Goal: Information Seeking & Learning: Learn about a topic

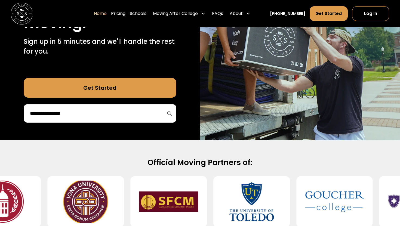
scroll to position [118, 0]
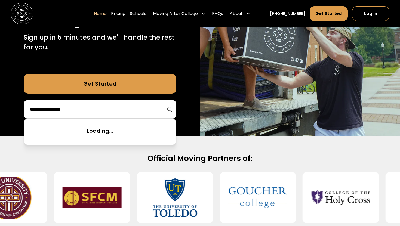
click at [126, 113] on input "search" at bounding box center [99, 109] width 141 height 9
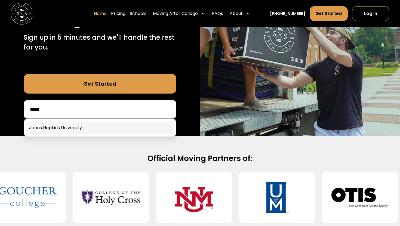
type input "*****"
click at [124, 125] on link at bounding box center [99, 128] width 147 height 12
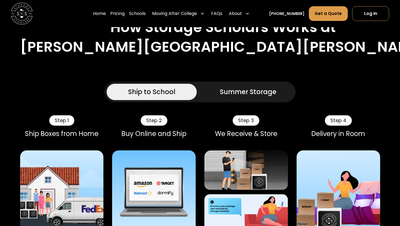
scroll to position [303, 0]
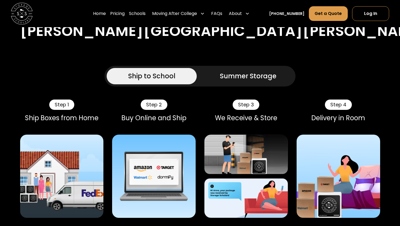
click at [225, 71] on div "Summer Storage" at bounding box center [248, 76] width 57 height 10
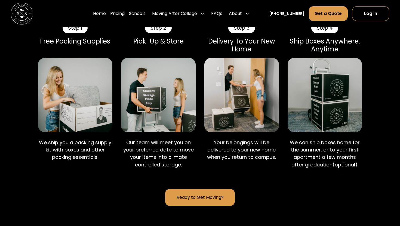
scroll to position [379, 0]
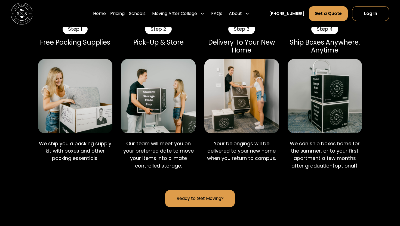
click at [207, 190] on link "Ready to Get Moving?" at bounding box center [199, 198] width 69 height 17
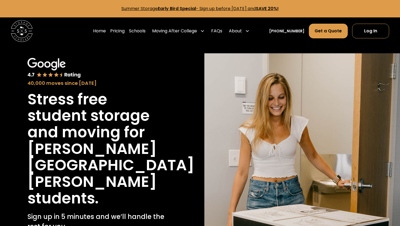
drag, startPoint x: 0, startPoint y: 0, endPoint x: 79, endPoint y: 102, distance: 128.8
click at [79, 102] on h1 "Stress free student storage and moving for" at bounding box center [97, 116] width 141 height 50
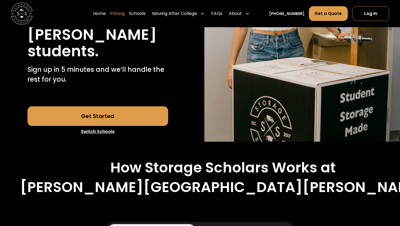
click at [122, 15] on link "Pricing" at bounding box center [117, 13] width 14 height 15
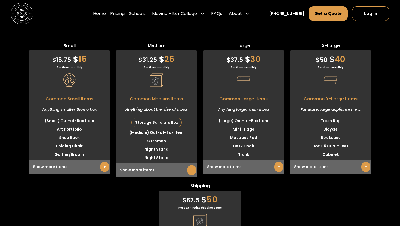
scroll to position [1362, 0]
click at [188, 165] on link "+" at bounding box center [191, 170] width 9 height 10
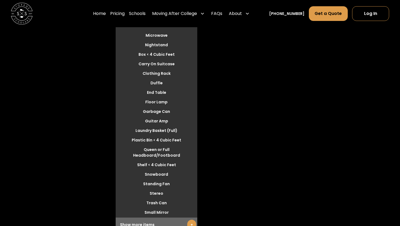
scroll to position [1599, 0]
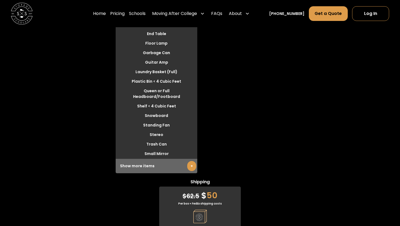
click at [191, 161] on link "+" at bounding box center [191, 166] width 9 height 10
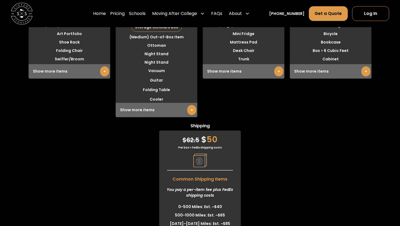
scroll to position [1324, 0]
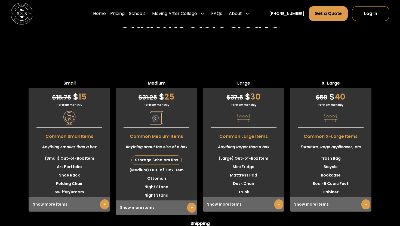
click at [104, 199] on link "+" at bounding box center [104, 204] width 9 height 10
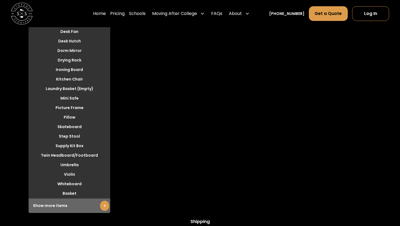
scroll to position [1554, 0]
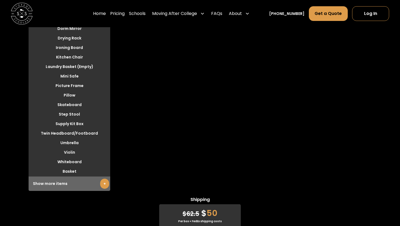
click at [105, 179] on link "+" at bounding box center [104, 184] width 9 height 10
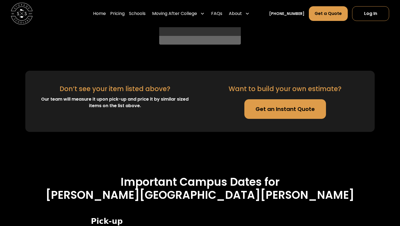
scroll to position [1630, 0]
